Goal: Information Seeking & Learning: Learn about a topic

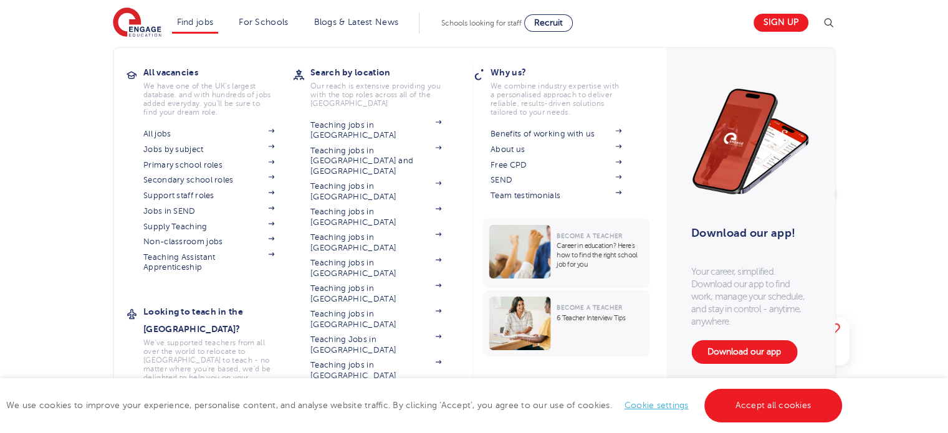
click at [199, 27] on li "Find jobs All vacancies We have one of the UK's largest database. and with hund…" at bounding box center [195, 22] width 47 height 21
click at [374, 386] on link "Teaching jobs in [GEOGRAPHIC_DATA]" at bounding box center [375, 396] width 131 height 21
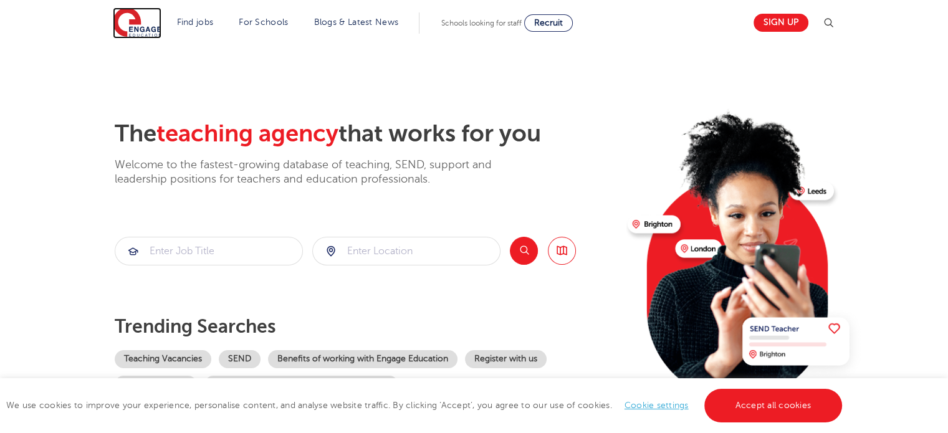
click at [130, 17] on img at bounding box center [137, 22] width 49 height 31
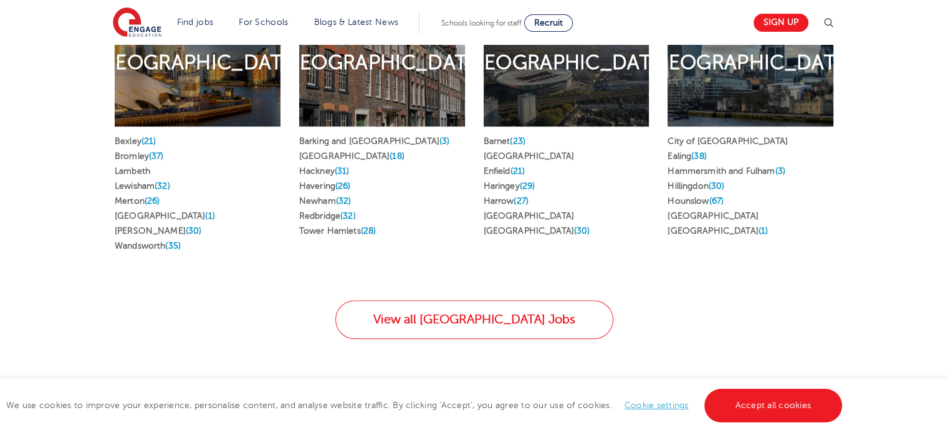
scroll to position [752, 0]
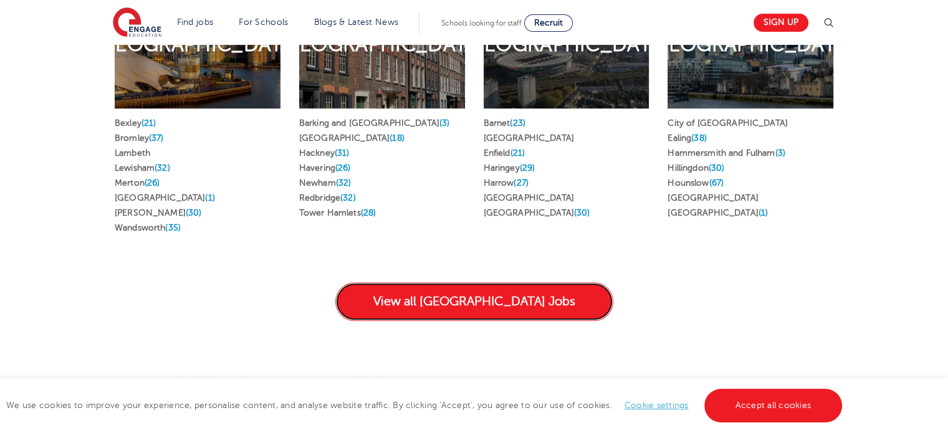
click at [460, 282] on link "View all London Jobs" at bounding box center [474, 301] width 278 height 39
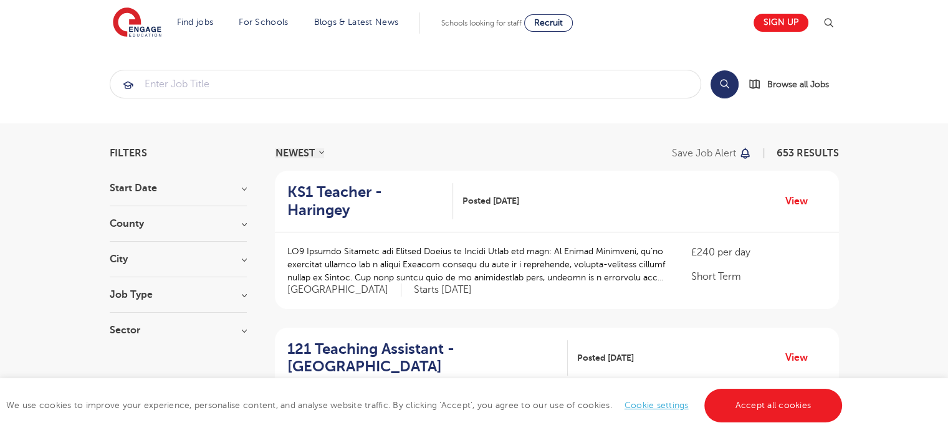
click at [229, 223] on h3 "County" at bounding box center [178, 224] width 137 height 10
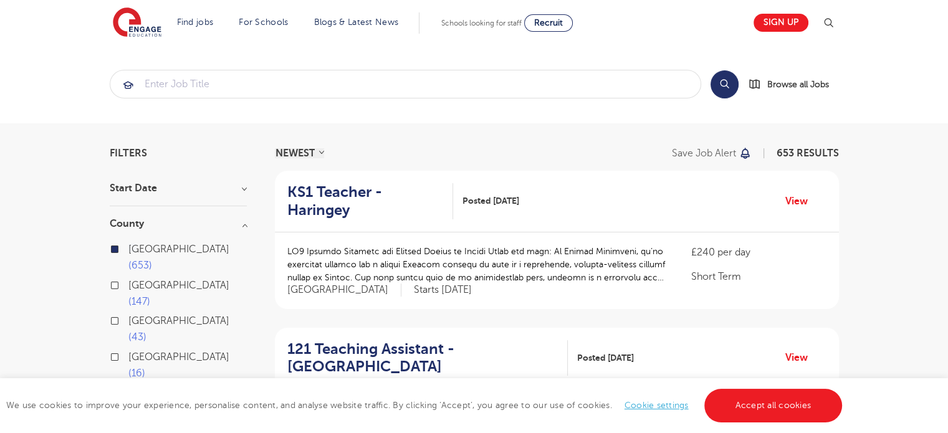
click at [229, 223] on h3 "County" at bounding box center [178, 224] width 137 height 10
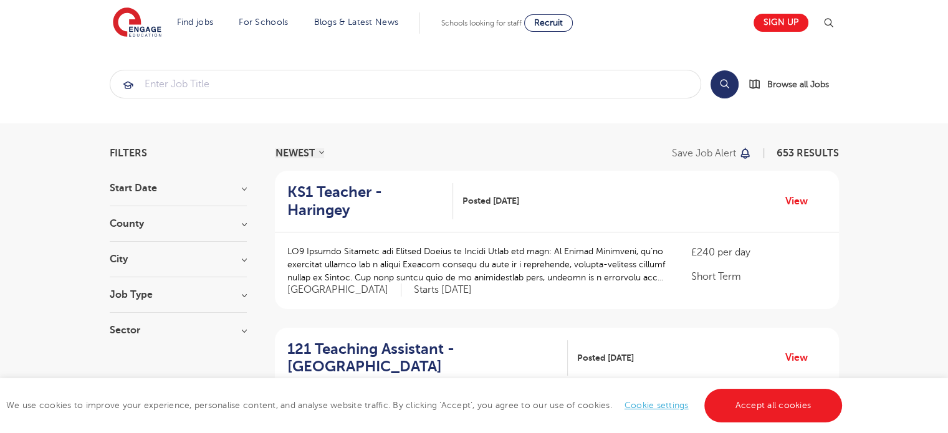
click at [219, 260] on h3 "City" at bounding box center [178, 259] width 137 height 10
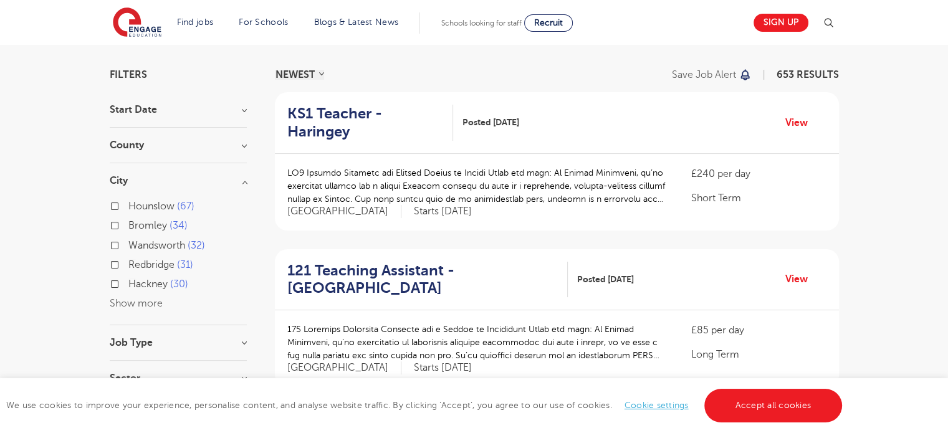
scroll to position [82, 0]
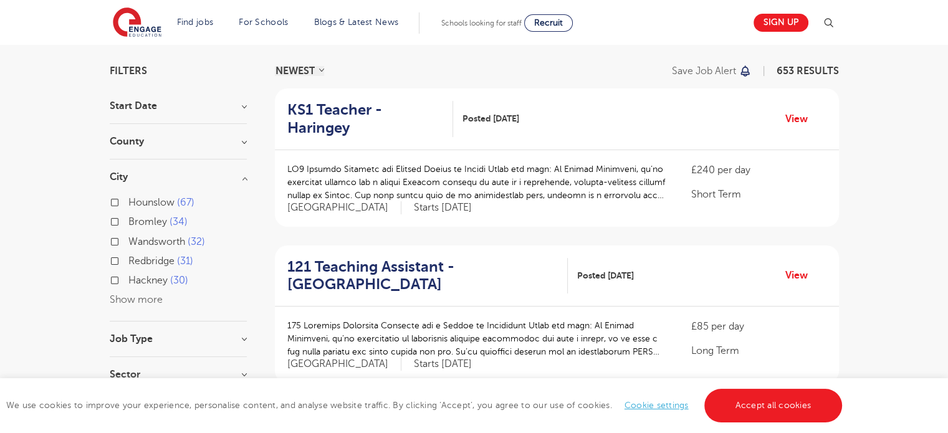
click at [128, 282] on label "Hackney 30" at bounding box center [158, 280] width 60 height 16
click at [128, 282] on input "Hackney 30" at bounding box center [132, 279] width 8 height 8
checkbox input "true"
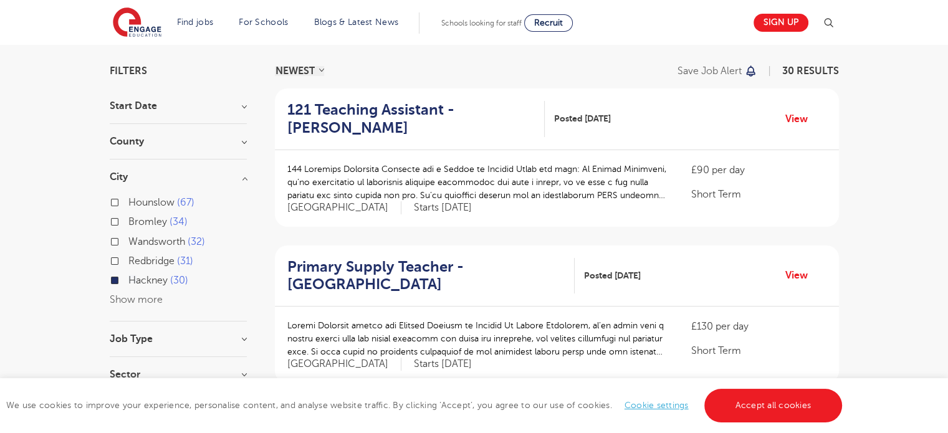
click at [132, 300] on button "Show more" at bounding box center [136, 299] width 53 height 11
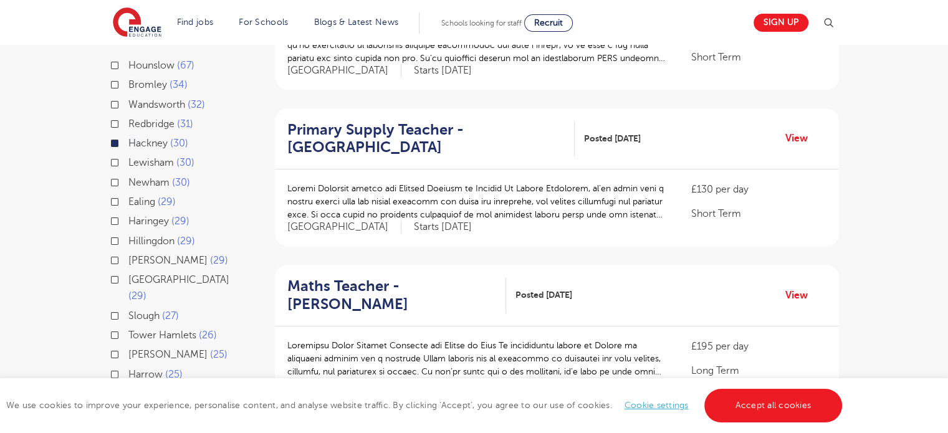
scroll to position [223, 0]
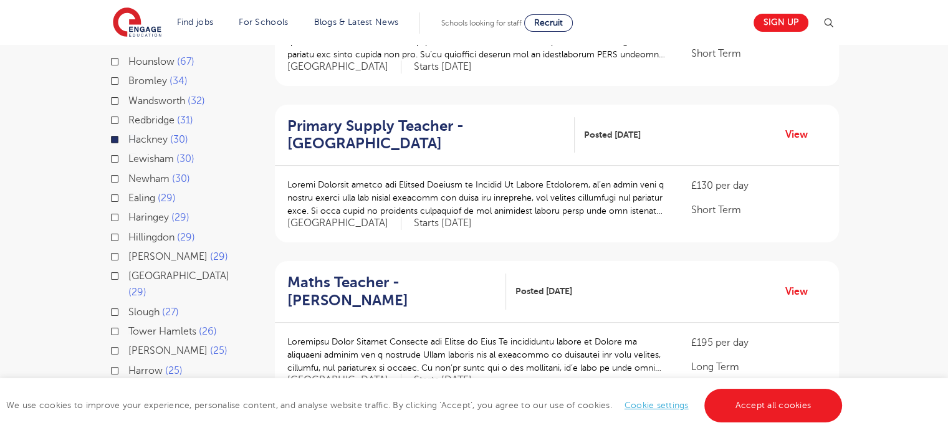
click at [128, 324] on label "Tower Hamlets 26" at bounding box center [172, 332] width 89 height 16
click at [128, 326] on input "Tower Hamlets 26" at bounding box center [132, 330] width 8 height 8
checkbox input "true"
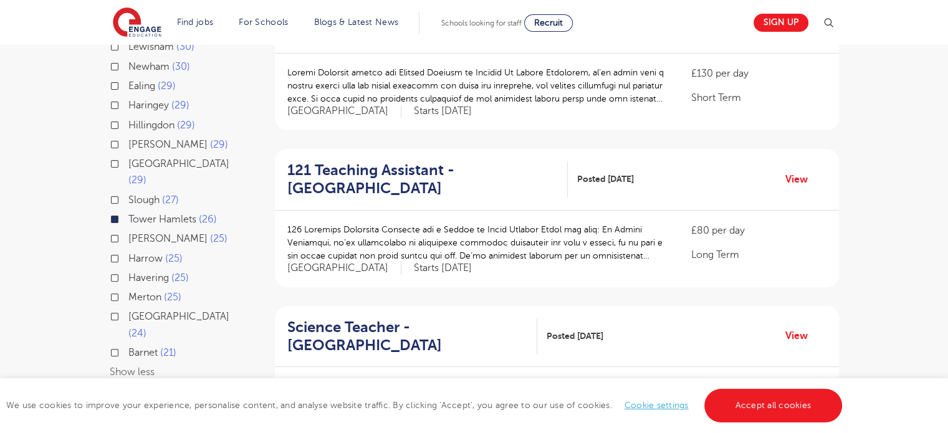
scroll to position [338, 0]
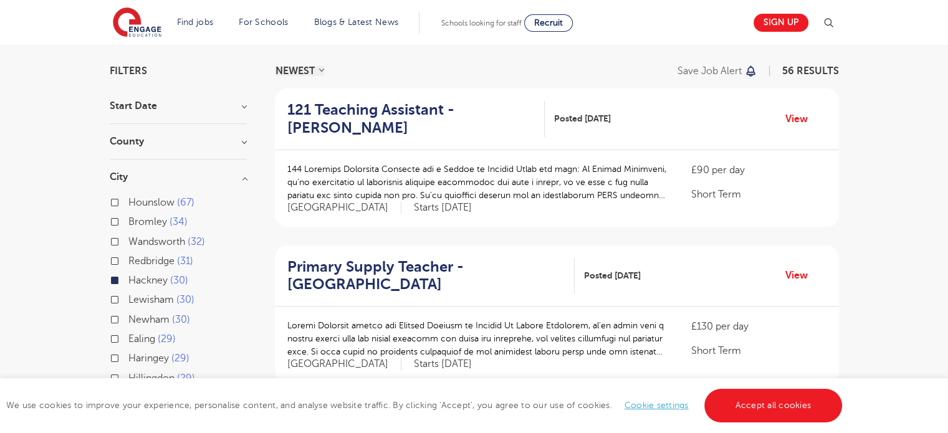
scroll to position [115, 0]
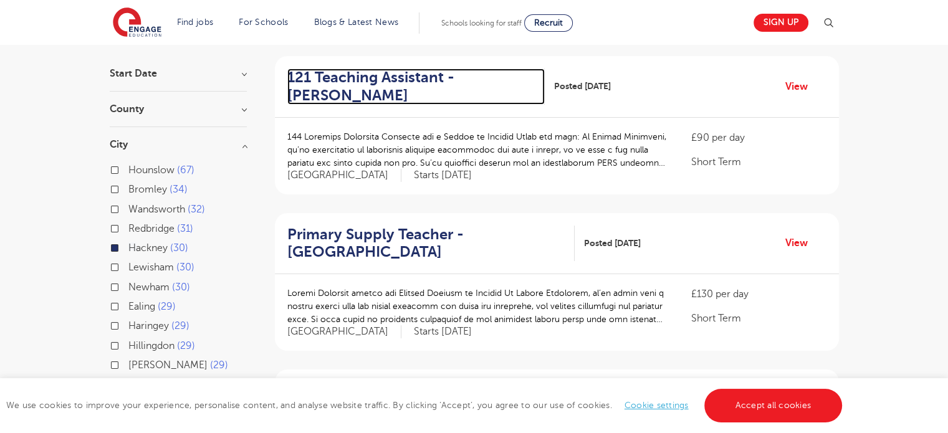
click at [418, 77] on h2 "121 Teaching Assistant - Hackney" at bounding box center [410, 87] width 247 height 36
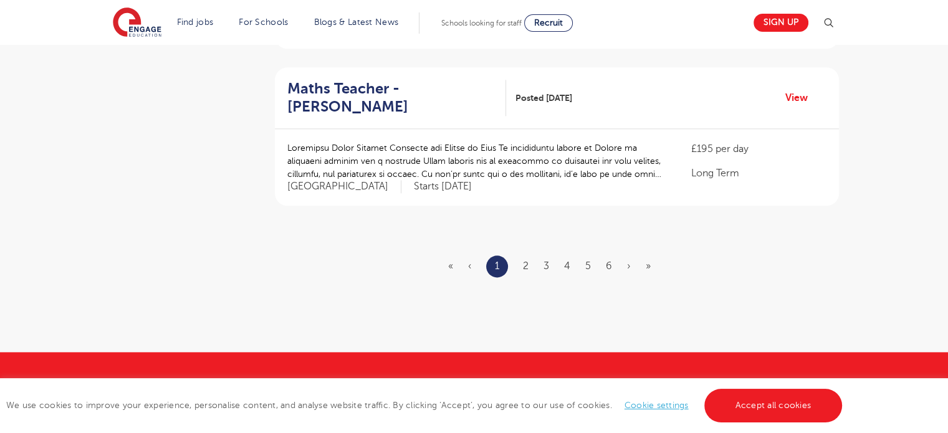
scroll to position [1515, 0]
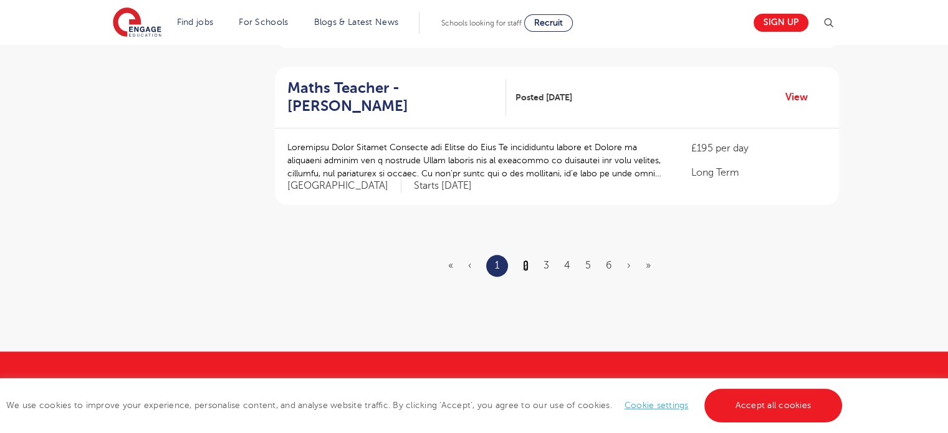
click at [524, 260] on link "2" at bounding box center [526, 265] width 6 height 11
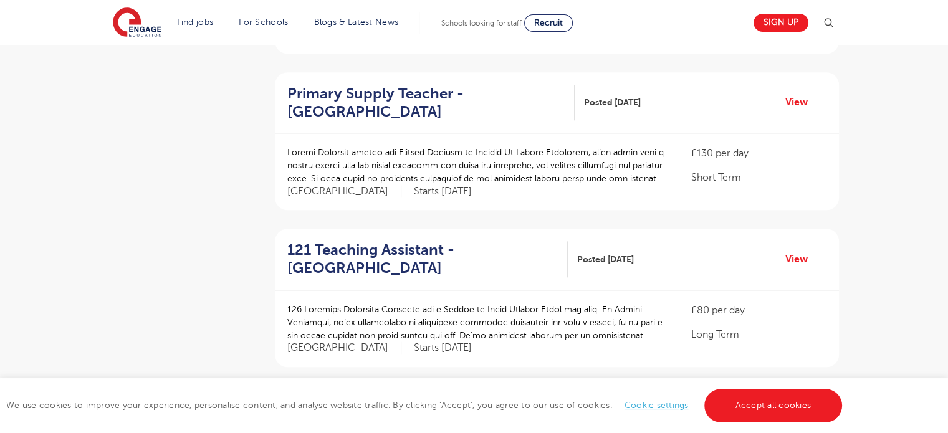
scroll to position [1426, 0]
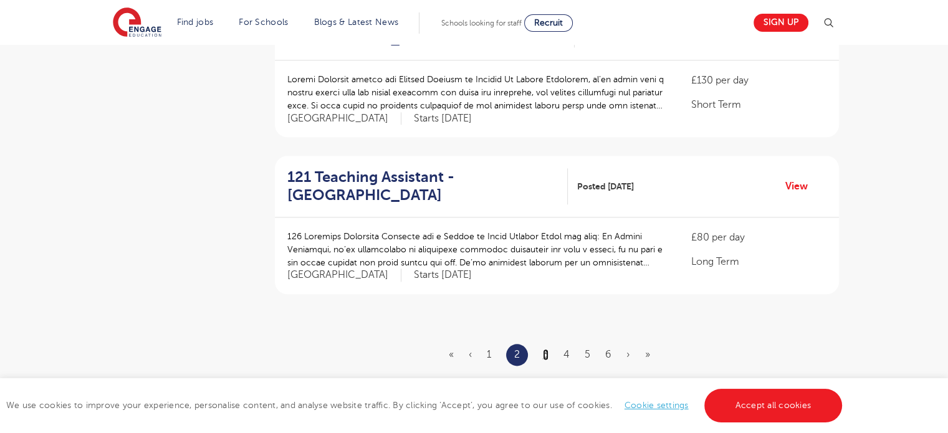
click at [544, 356] on link "3" at bounding box center [546, 354] width 6 height 11
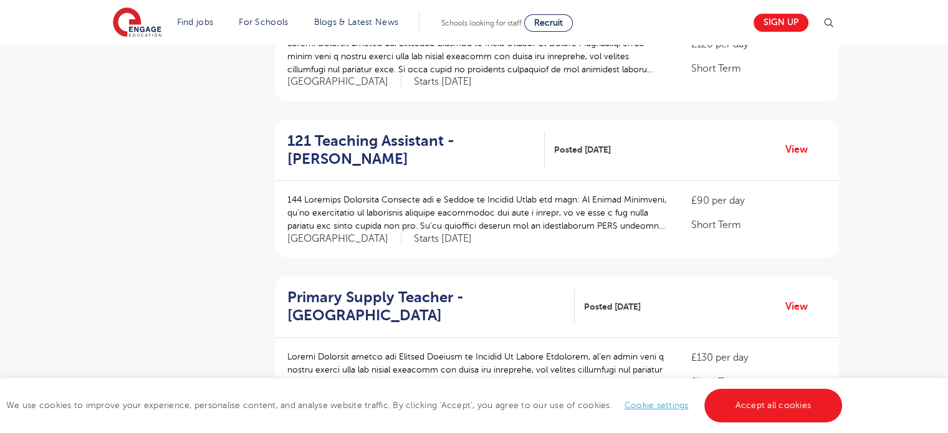
scroll to position [1140, 0]
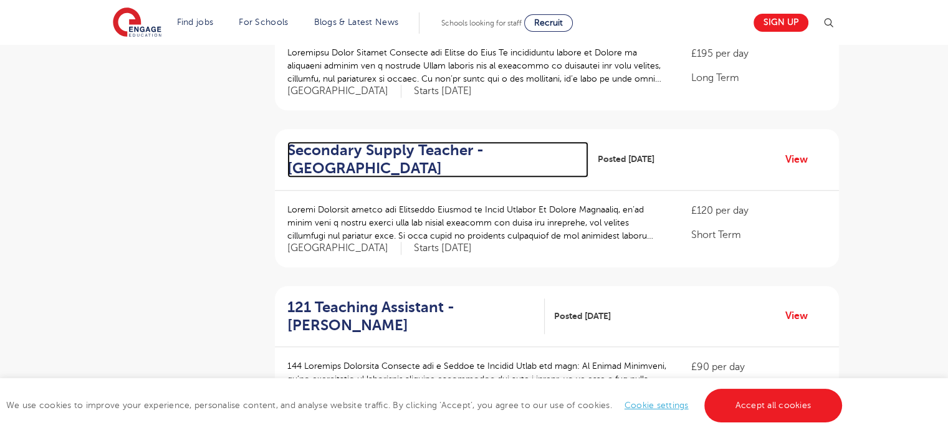
click at [493, 146] on h2 "Secondary Supply Teacher - Tower Hamlets" at bounding box center [433, 160] width 292 height 36
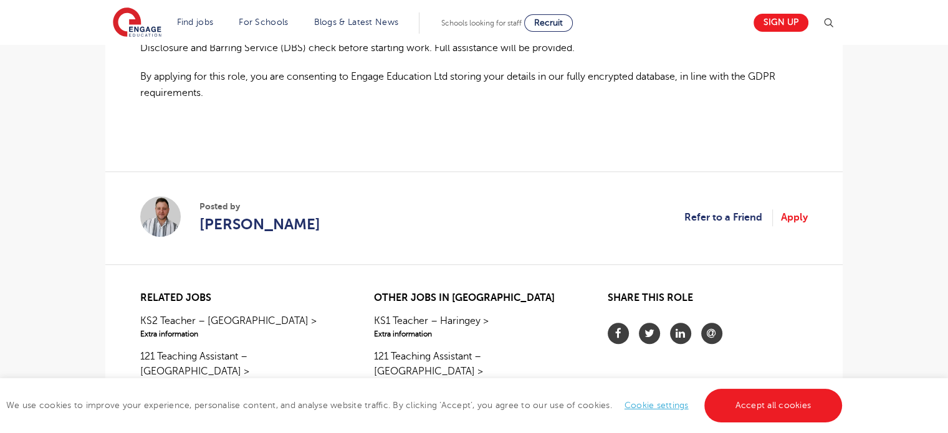
scroll to position [996, 0]
